Goal: Information Seeking & Learning: Understand process/instructions

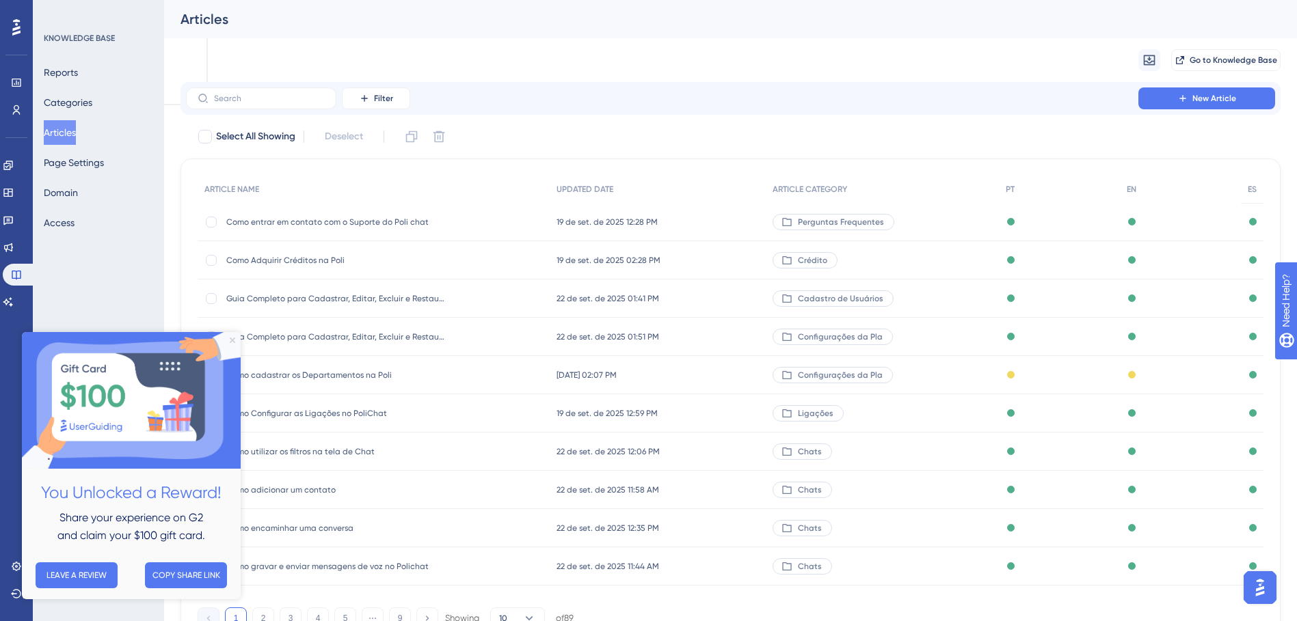
click at [231, 342] on icon "Close Preview" at bounding box center [232, 340] width 5 height 5
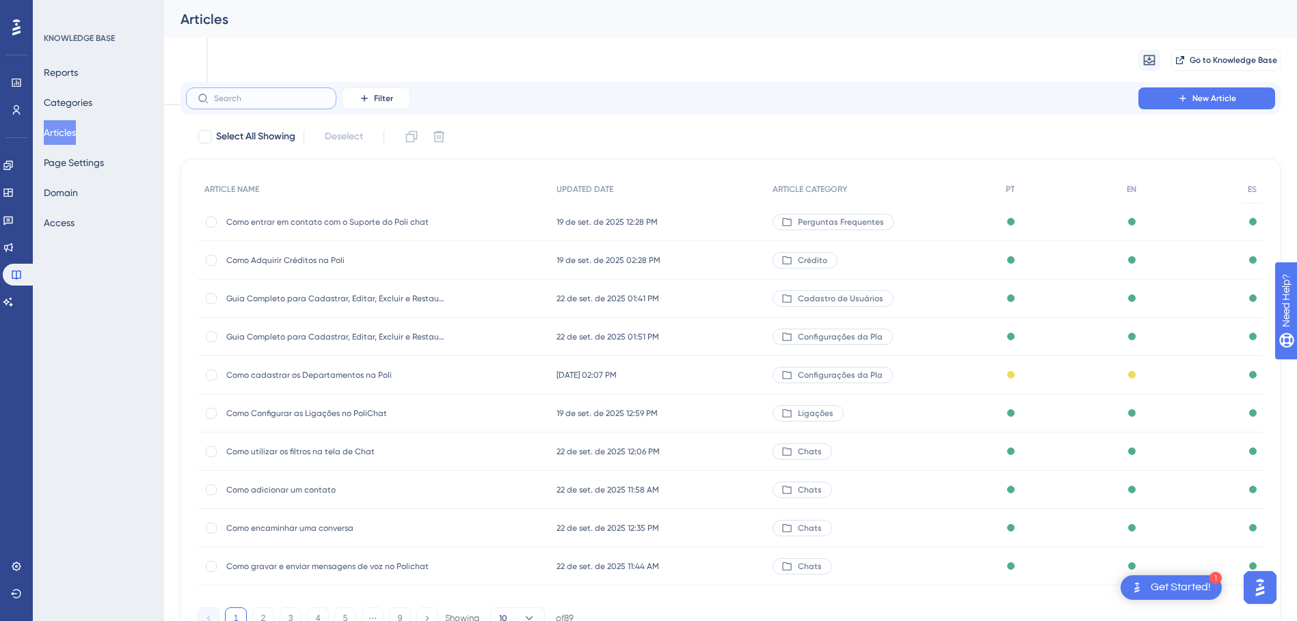
click at [245, 101] on input "text" at bounding box center [269, 99] width 111 height 10
paste input "Configurando sua Avaliação de Atendimento"
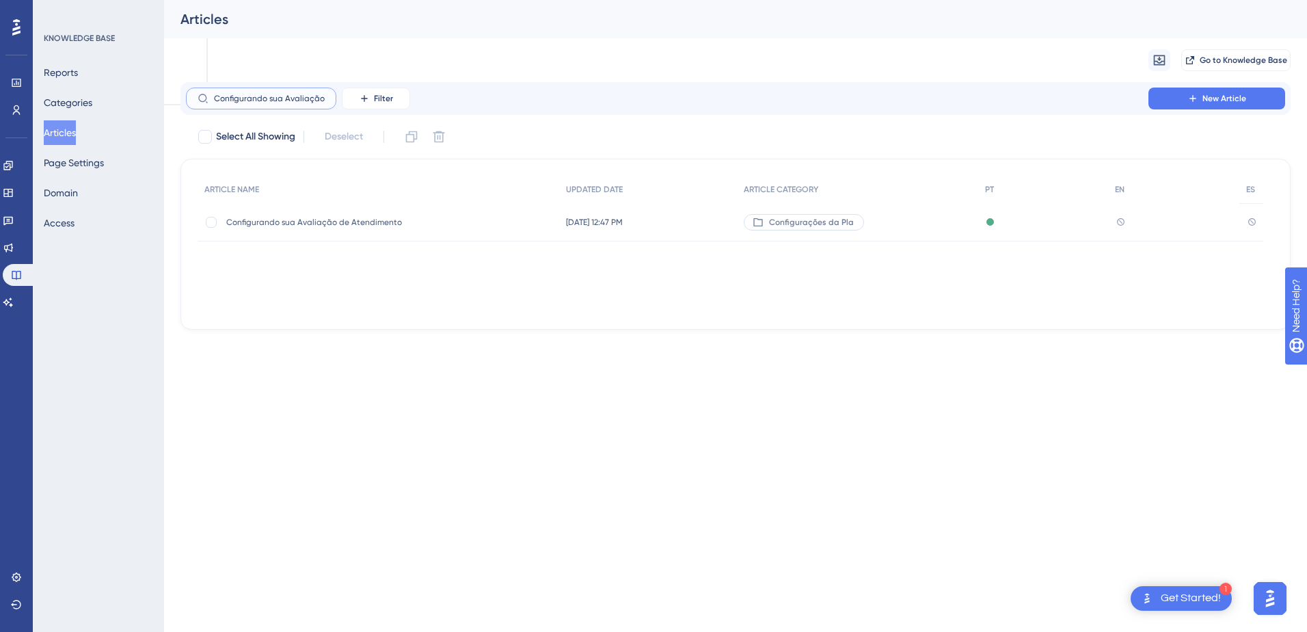
scroll to position [0, 59]
type input "Configurando sua Avaliação de Atendimento"
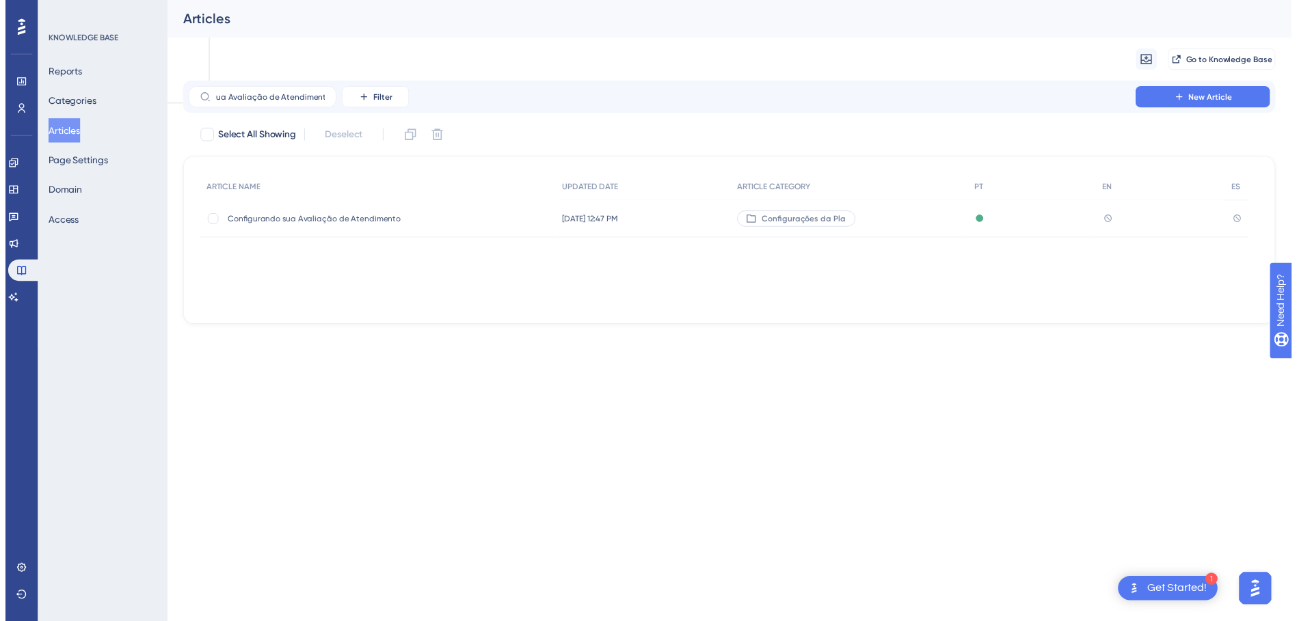
scroll to position [0, 0]
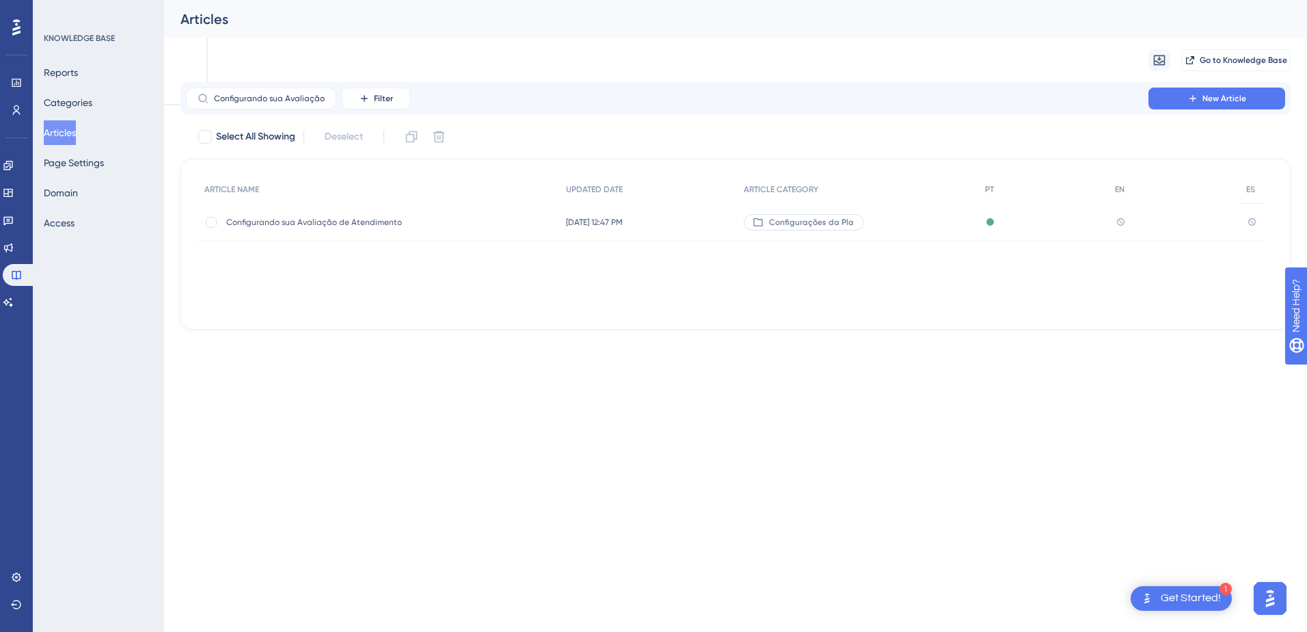
click at [381, 220] on span "Configurando sua Avaliação de Atendimento" at bounding box center [335, 222] width 219 height 11
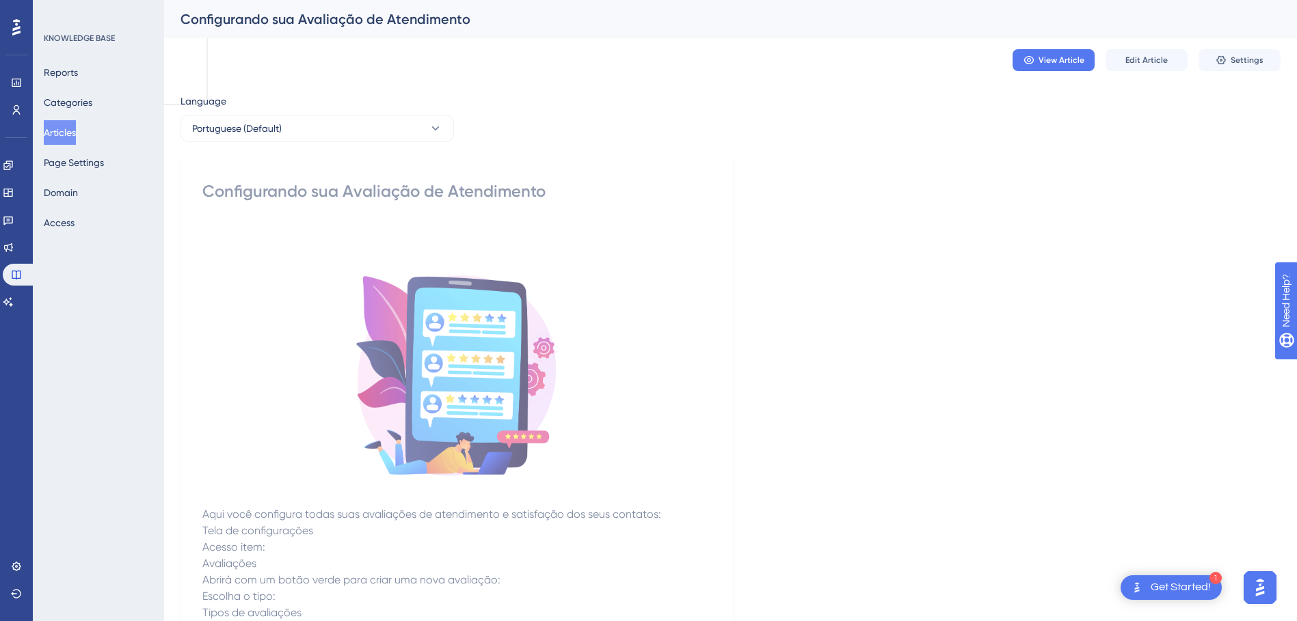
scroll to position [68, 0]
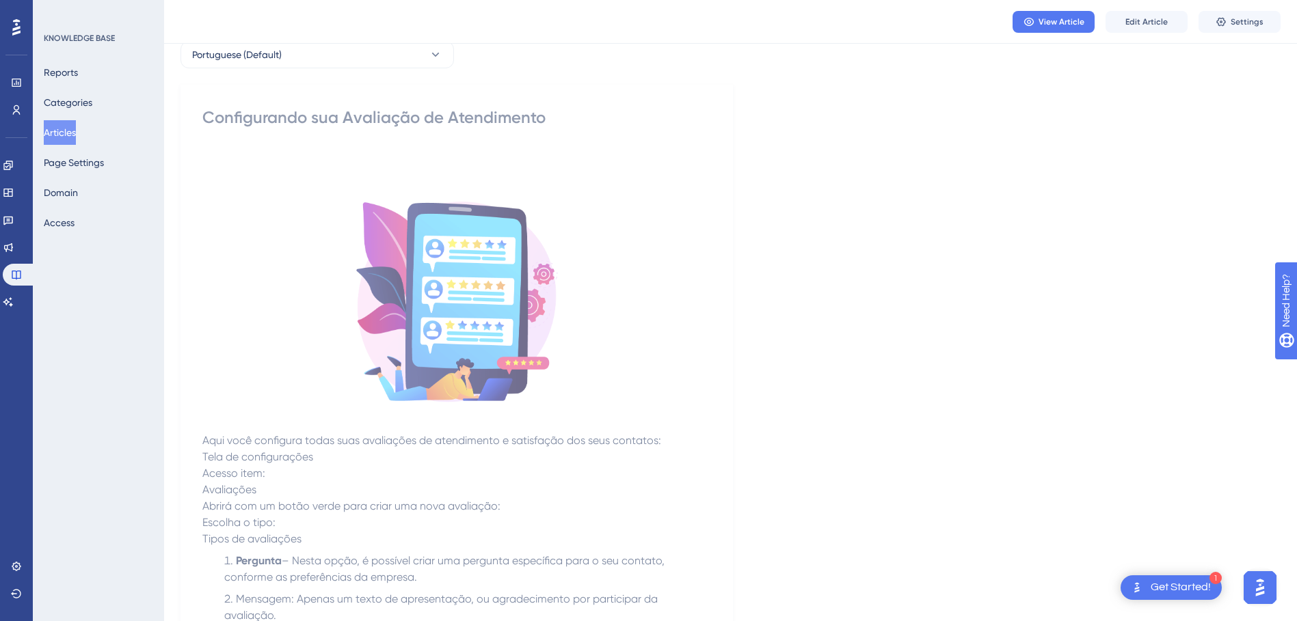
drag, startPoint x: 867, startPoint y: 288, endPoint x: 891, endPoint y: 269, distance: 30.6
click at [867, 288] on div "Language Portuguese (Default) Configurando sua Avaliação de Atendimento Aqui vo…" at bounding box center [730, 552] width 1100 height 1067
click at [928, 29] on button "Edit Article" at bounding box center [1146, 22] width 82 height 22
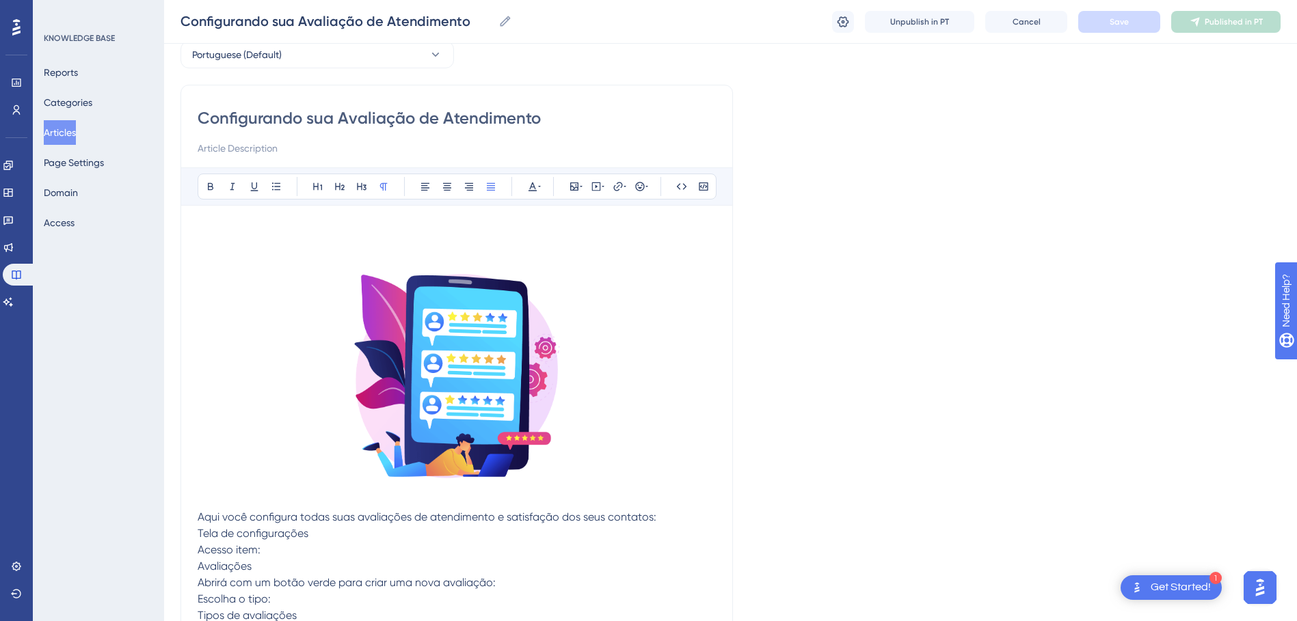
scroll to position [226, 0]
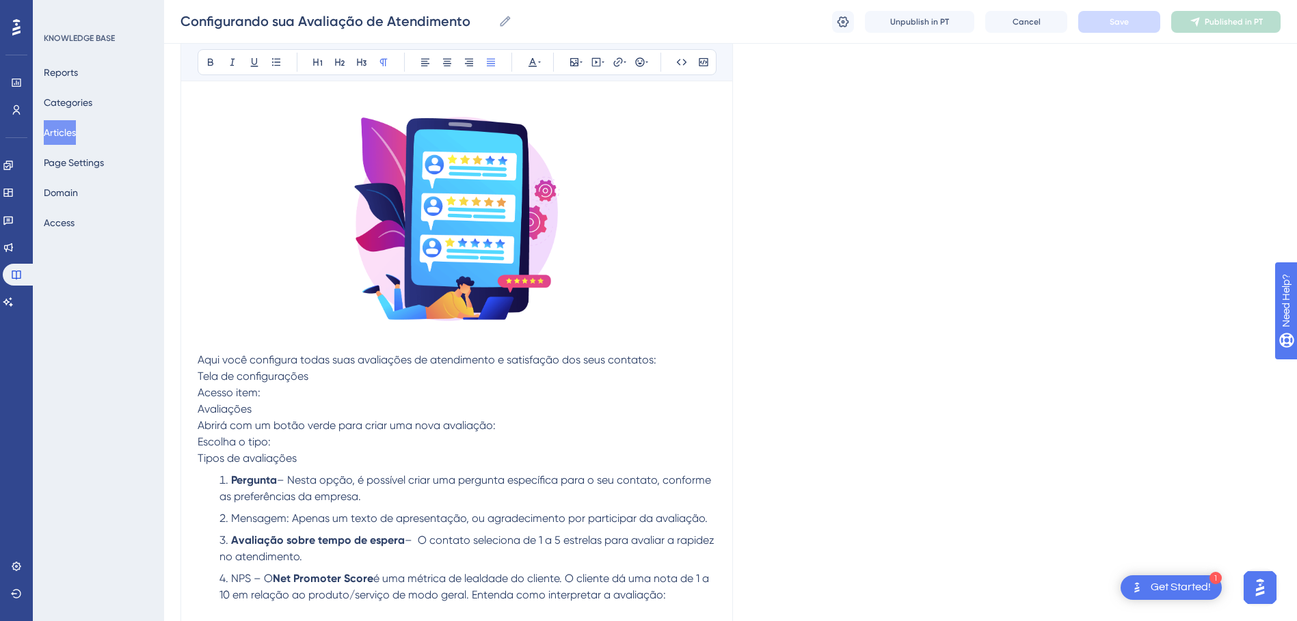
click at [330, 377] on p "Tela de configurações" at bounding box center [457, 376] width 518 height 16
click at [668, 357] on p "Aqui você configura todas suas avaliações de atendimento e satisfação dos seus …" at bounding box center [457, 360] width 518 height 16
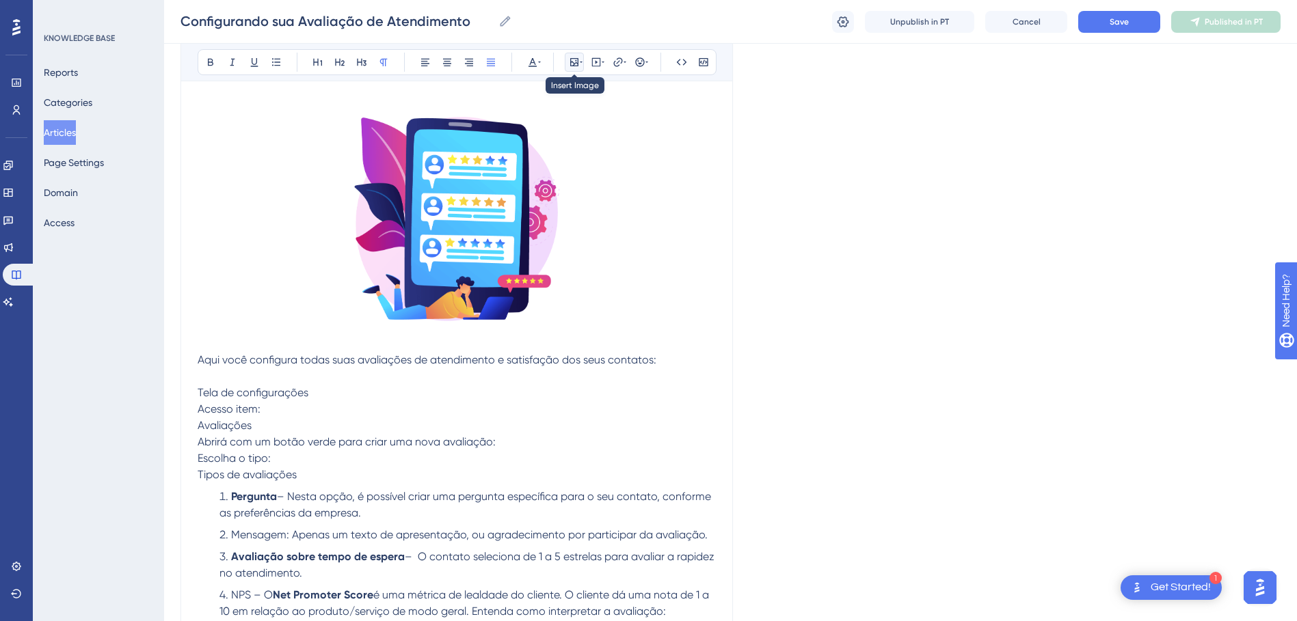
click at [569, 59] on icon at bounding box center [574, 62] width 11 height 11
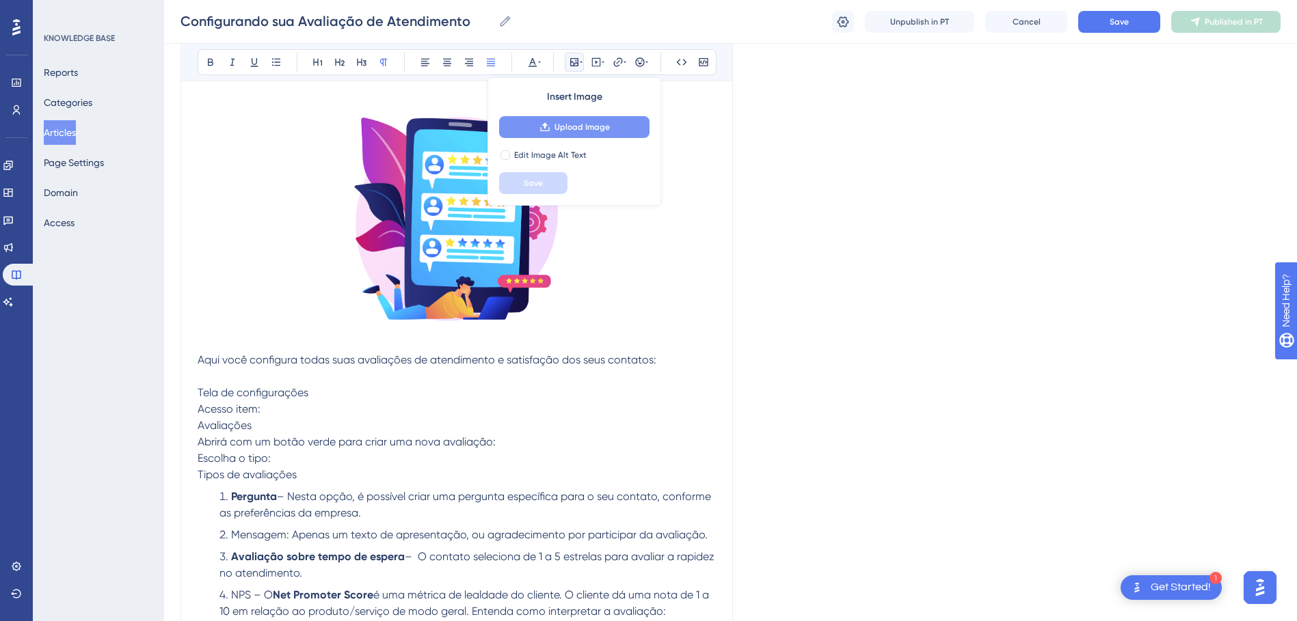
click at [577, 131] on span "Upload Image" at bounding box center [581, 127] width 55 height 11
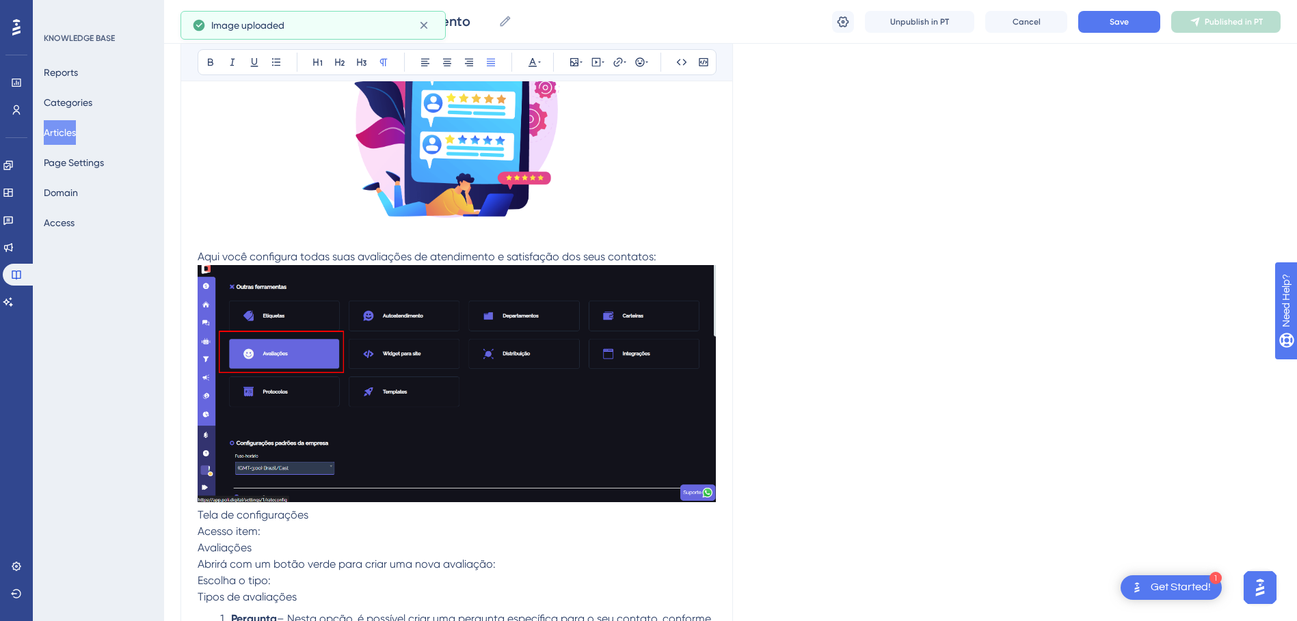
scroll to position [567, 0]
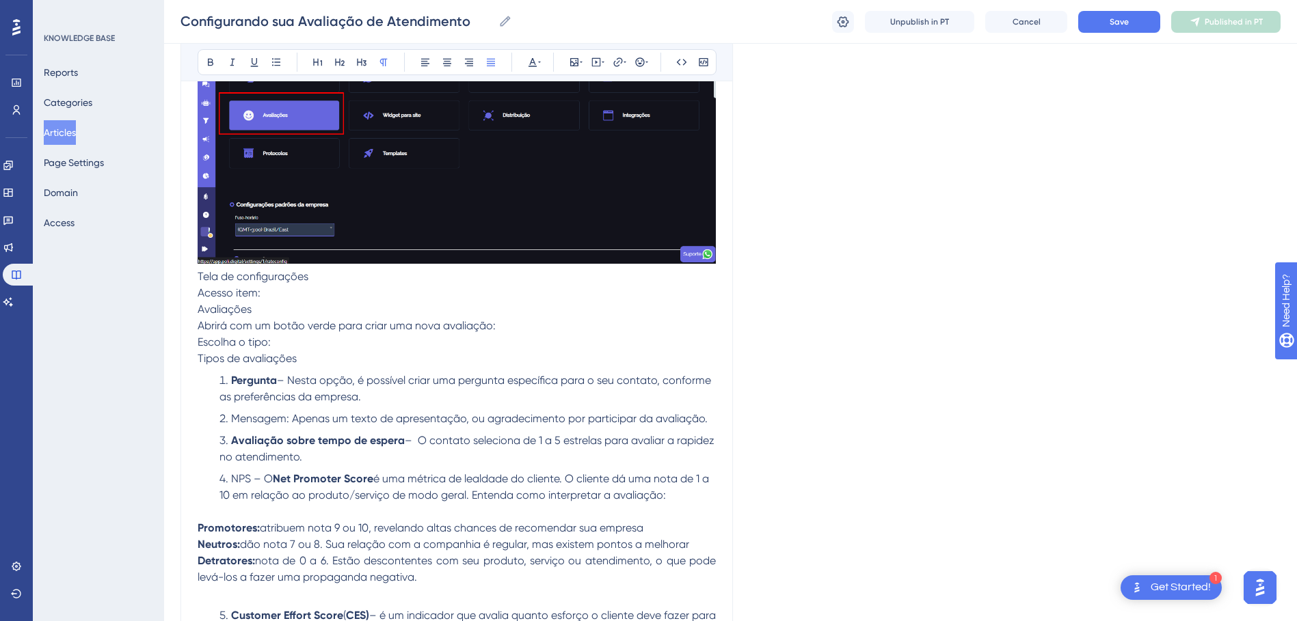
click at [349, 277] on p "Tela de configurações" at bounding box center [457, 277] width 518 height 16
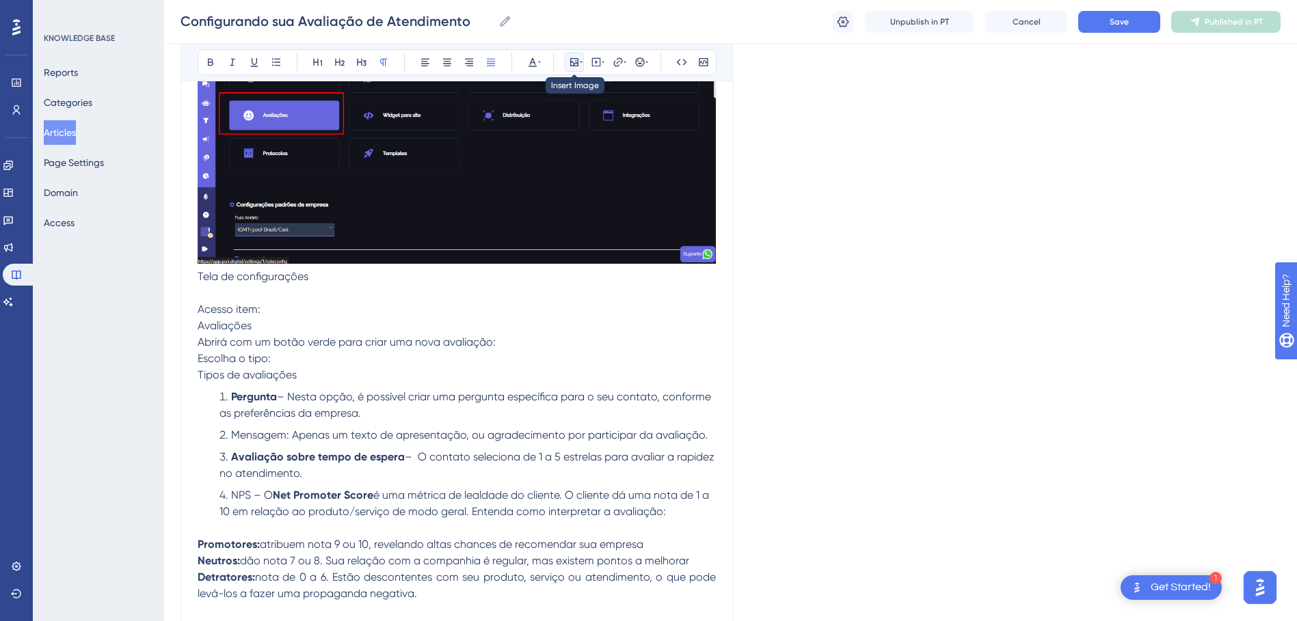
click at [576, 64] on icon at bounding box center [574, 62] width 11 height 11
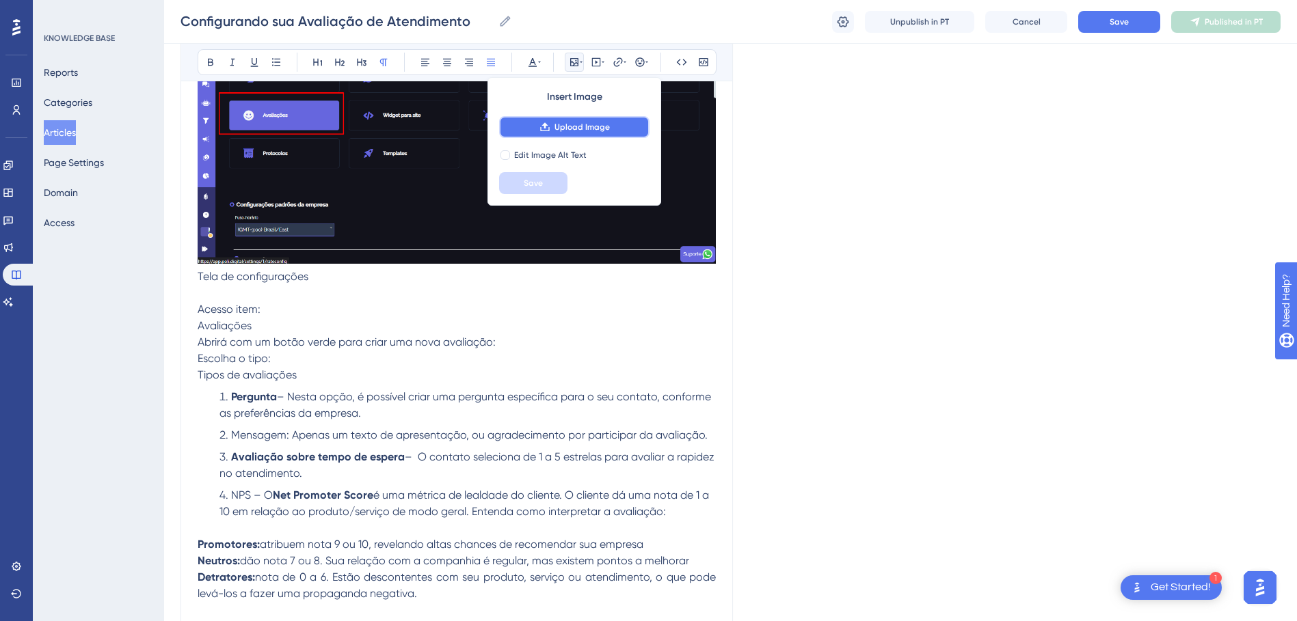
click at [572, 123] on span "Upload Image" at bounding box center [581, 127] width 55 height 11
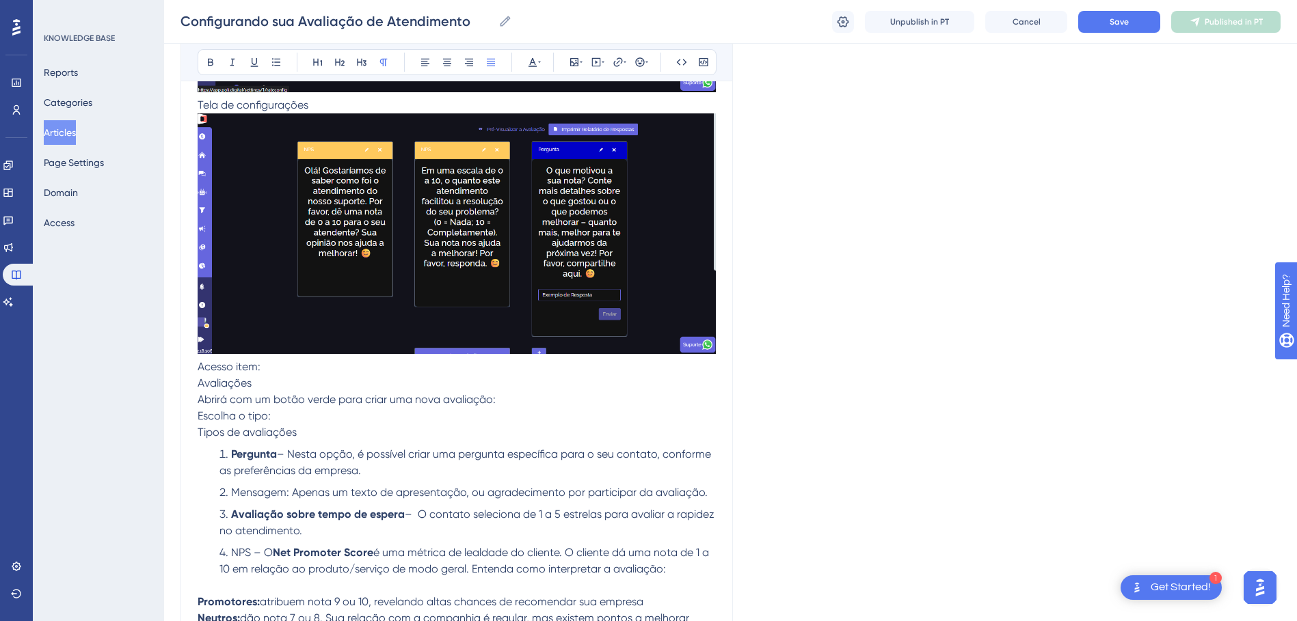
scroll to position [772, 0]
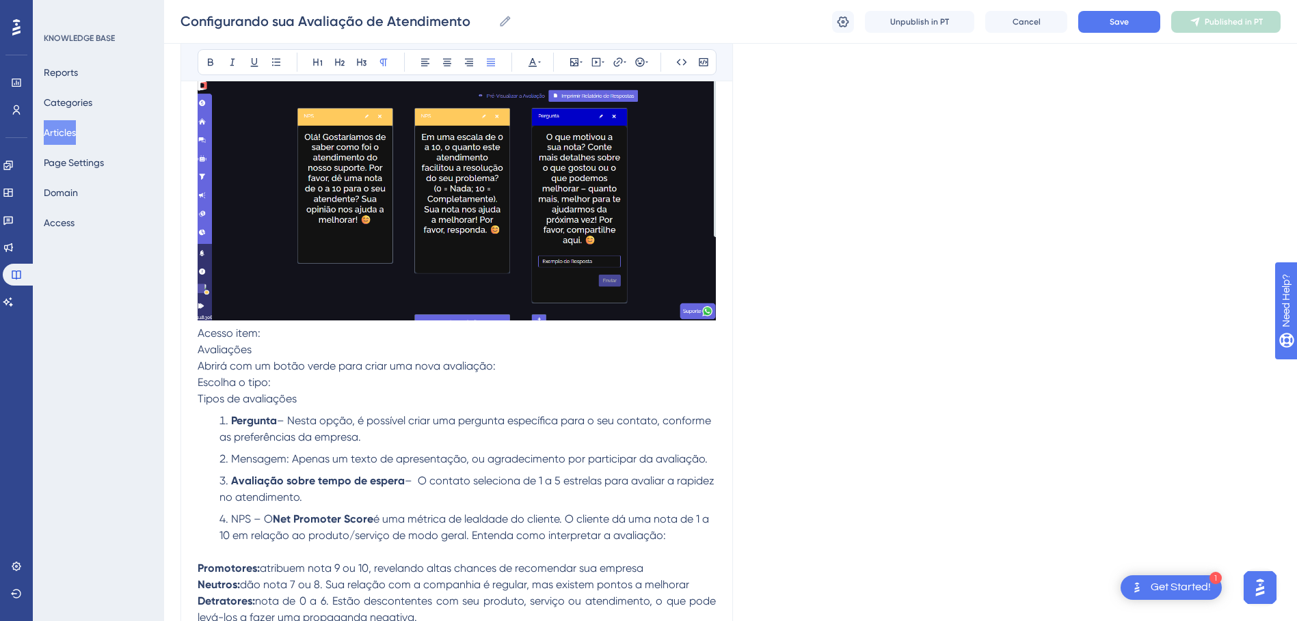
click at [520, 362] on p "Abrirá com um botão verde para criar uma nova avaliação:" at bounding box center [457, 366] width 518 height 16
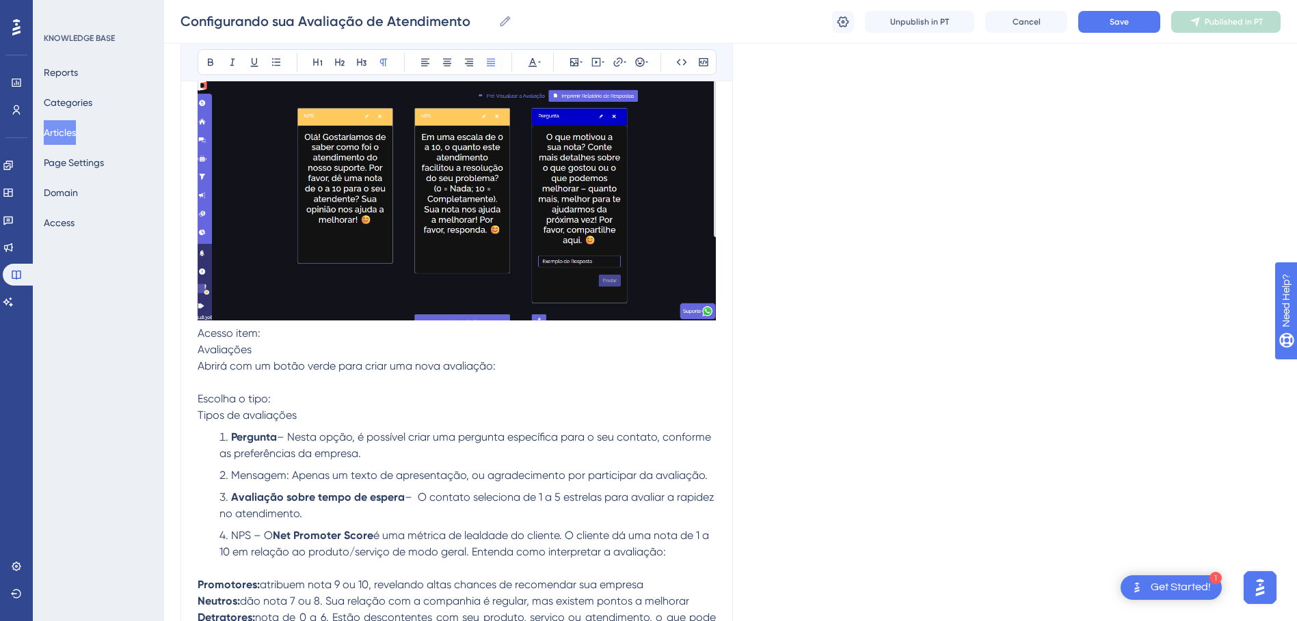
click at [257, 349] on p "Avaliações" at bounding box center [457, 350] width 518 height 16
click at [270, 336] on p "Acesso item:" at bounding box center [457, 333] width 518 height 16
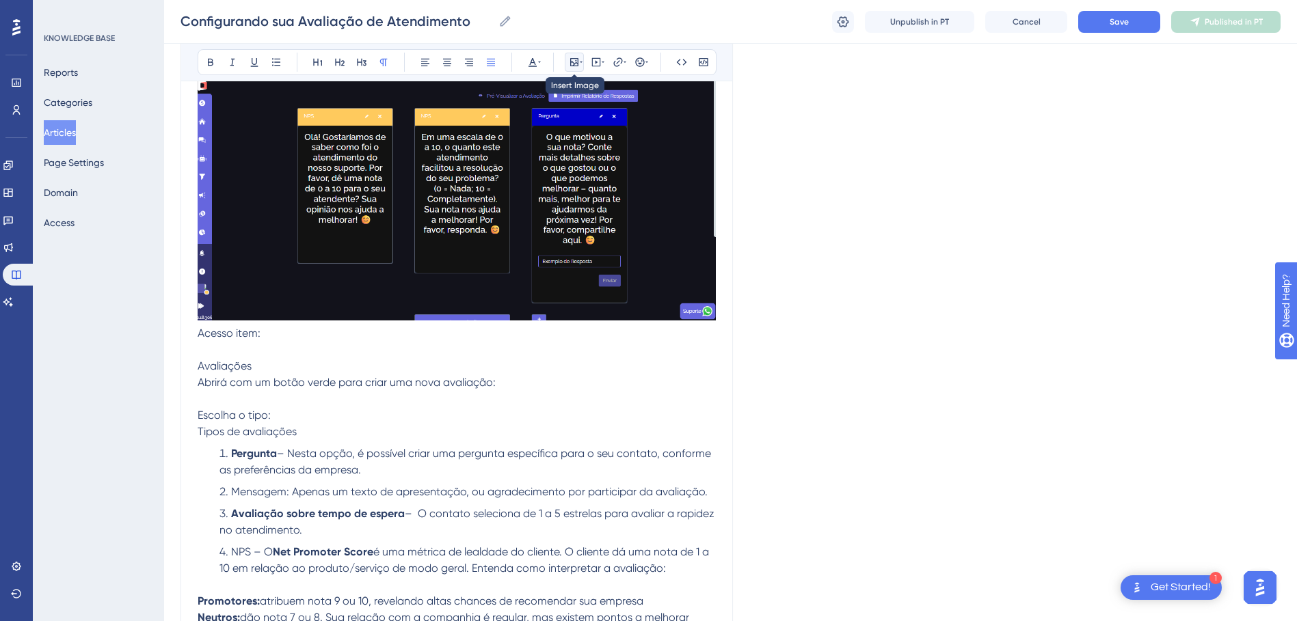
click at [576, 66] on icon at bounding box center [574, 62] width 8 height 8
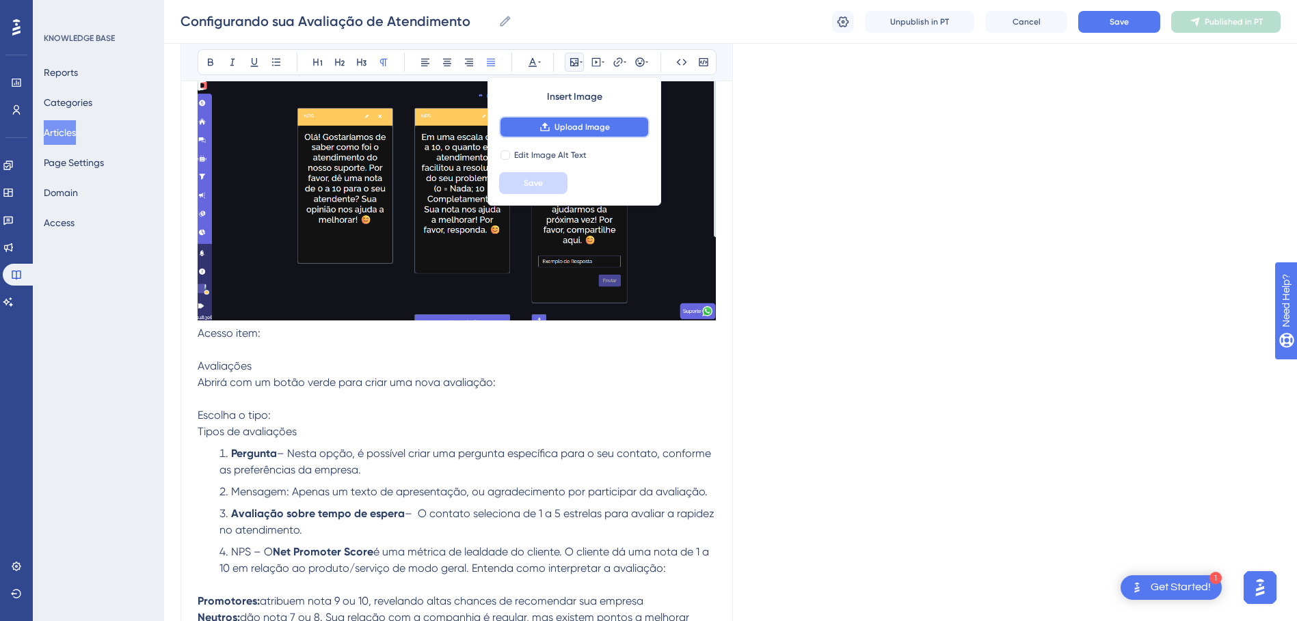
click at [569, 123] on span "Upload Image" at bounding box center [581, 127] width 55 height 11
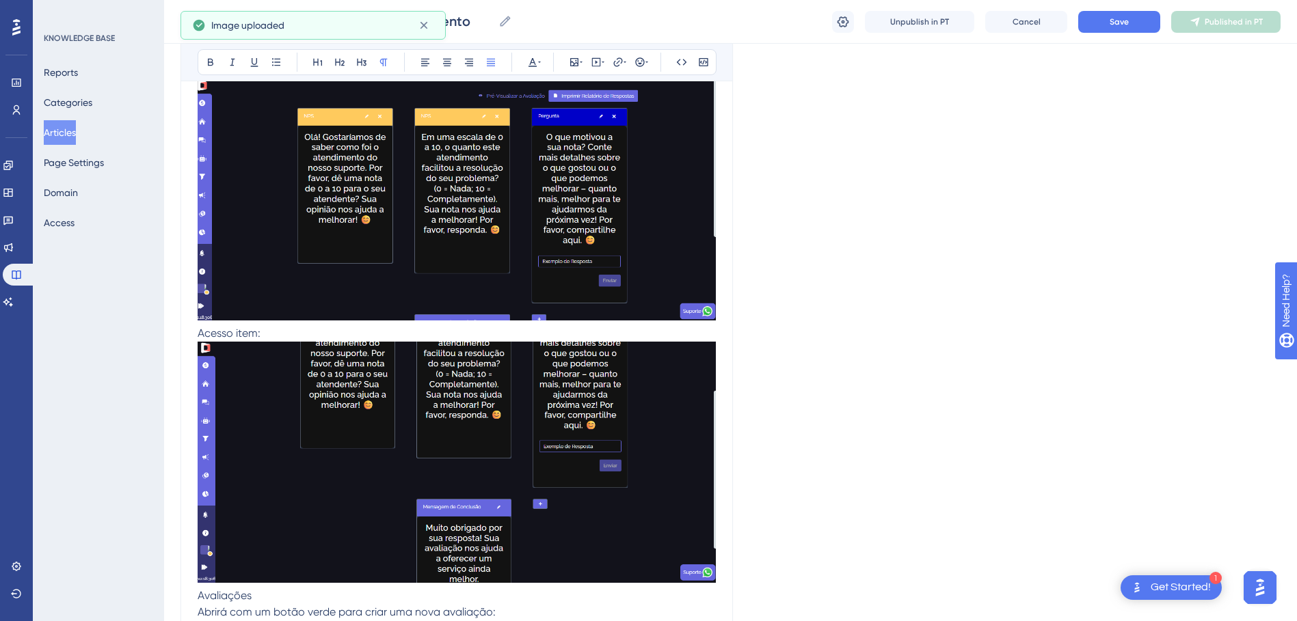
click at [606, 411] on img at bounding box center [457, 462] width 518 height 241
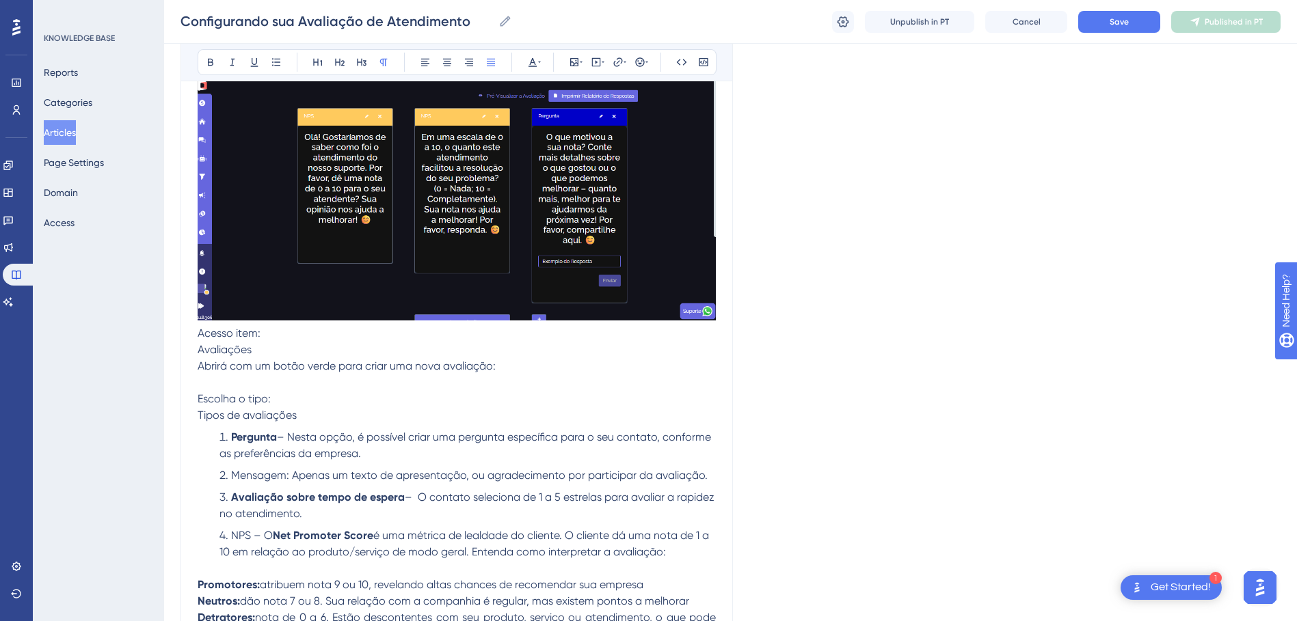
click at [262, 351] on p "Avaliações" at bounding box center [457, 350] width 518 height 16
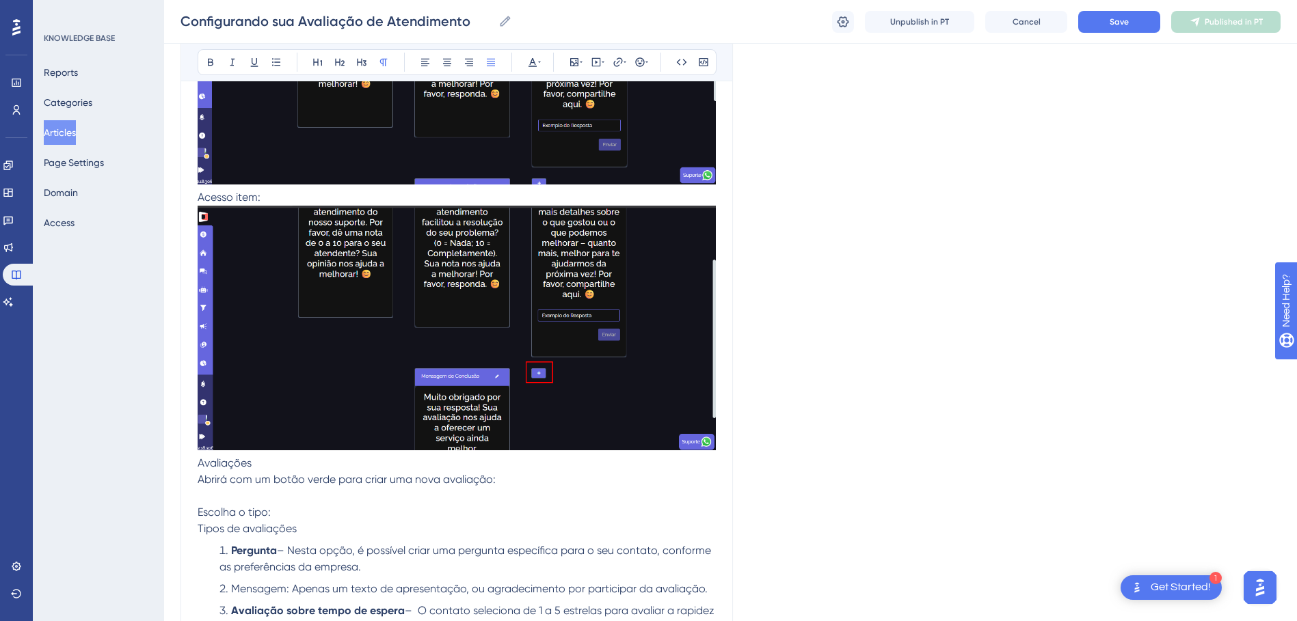
scroll to position [909, 0]
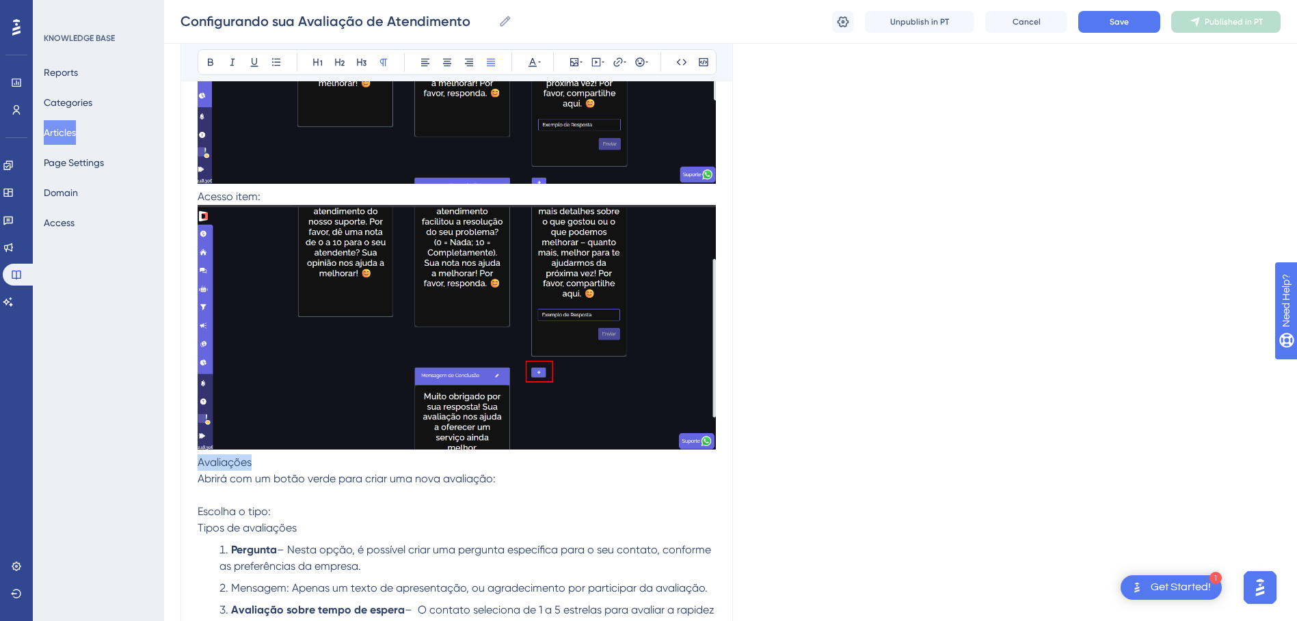
drag, startPoint x: 267, startPoint y: 465, endPoint x: 198, endPoint y: 463, distance: 69.7
click at [198, 418] on p "Avaliações" at bounding box center [457, 463] width 518 height 16
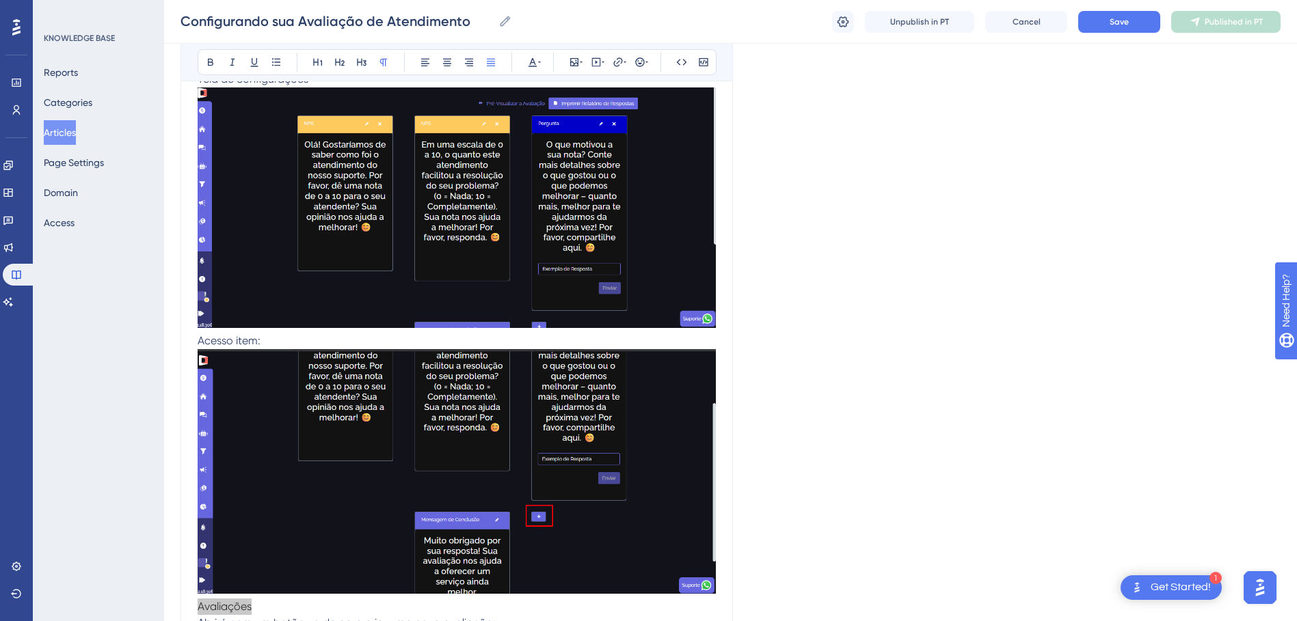
scroll to position [772, 0]
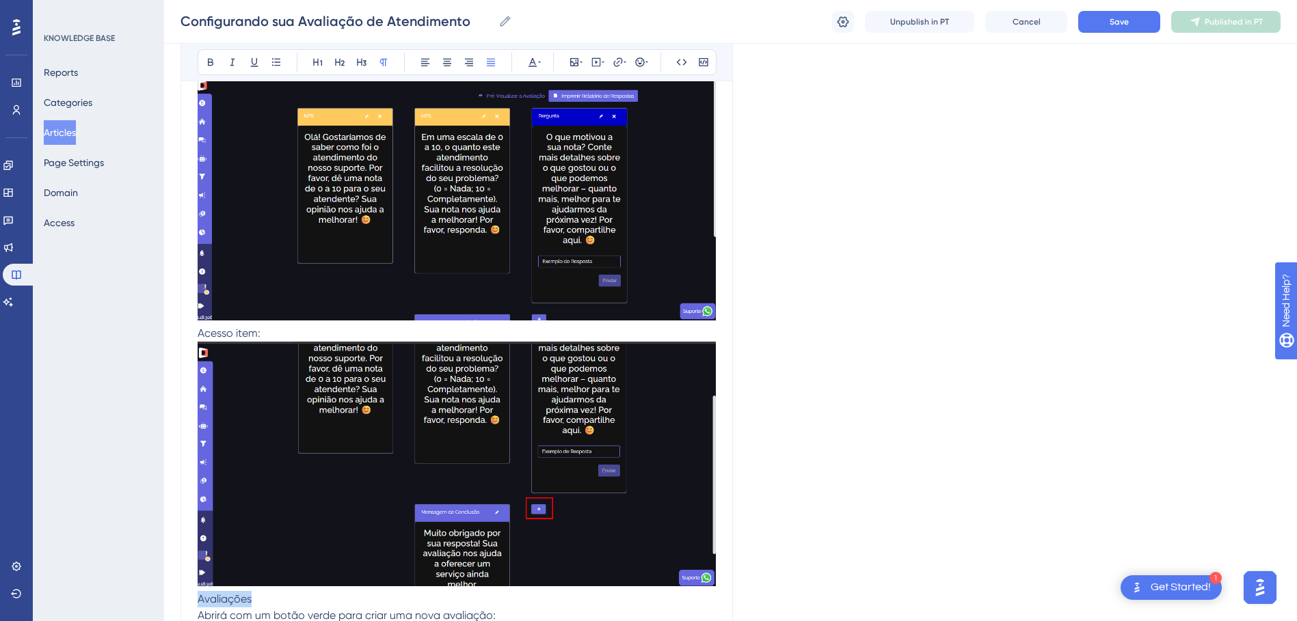
click at [596, 281] on img at bounding box center [457, 200] width 518 height 241
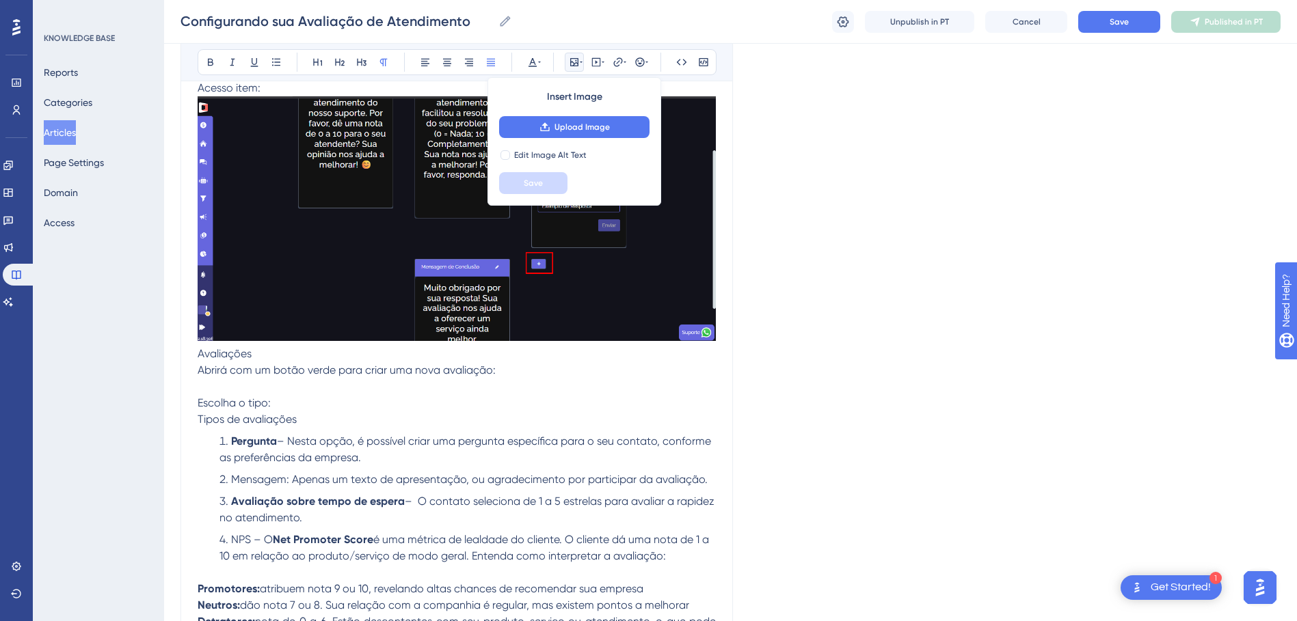
click at [615, 307] on img at bounding box center [457, 218] width 518 height 245
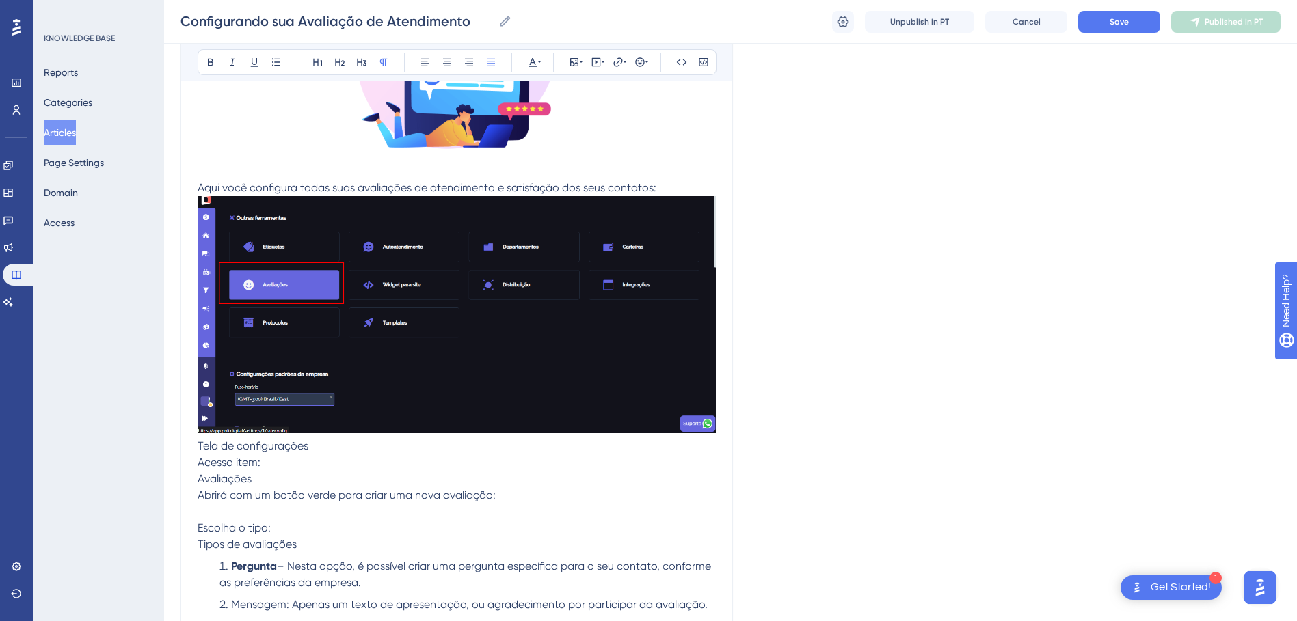
scroll to position [431, 0]
